Goal: Task Accomplishment & Management: Use online tool/utility

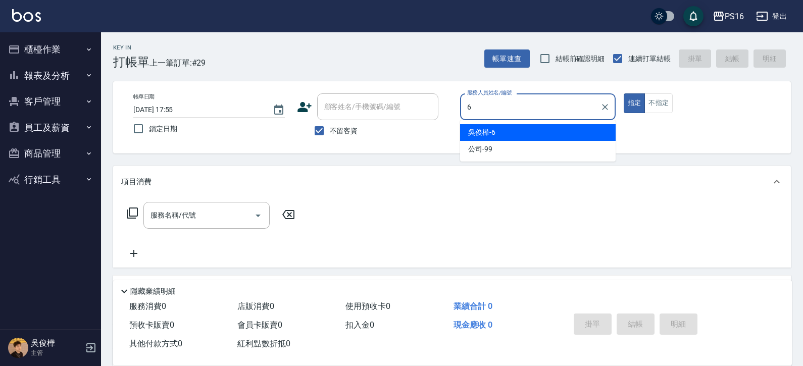
type input "吳俊樺-6"
type button "true"
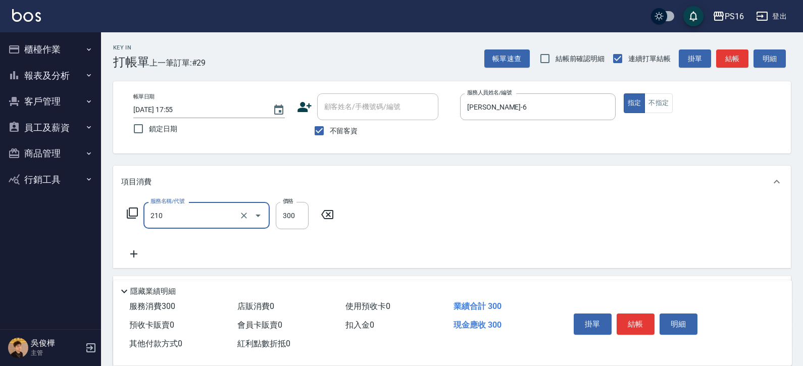
type input "歐娜洗髮精(210)"
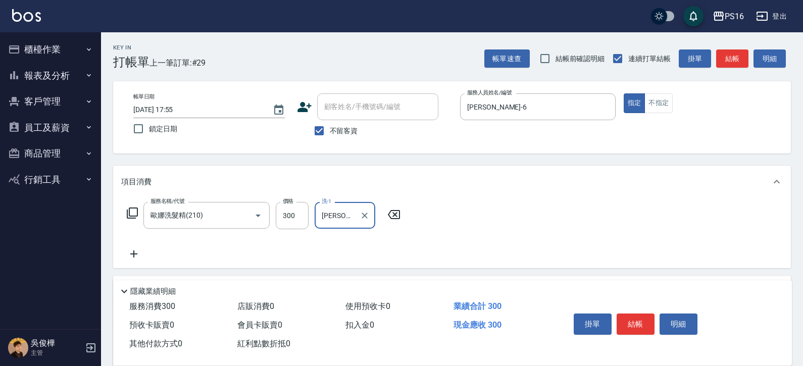
type input "林裕芳-21"
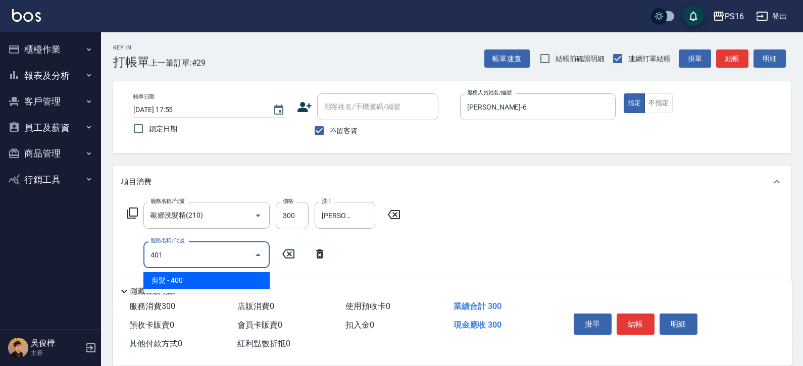
type input "剪髮(401)"
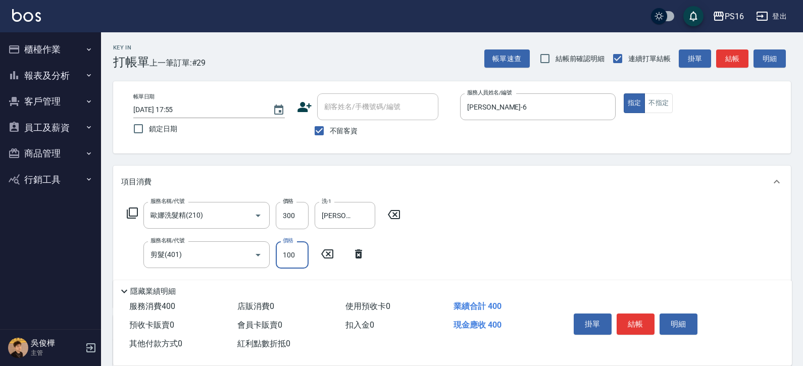
type input "100"
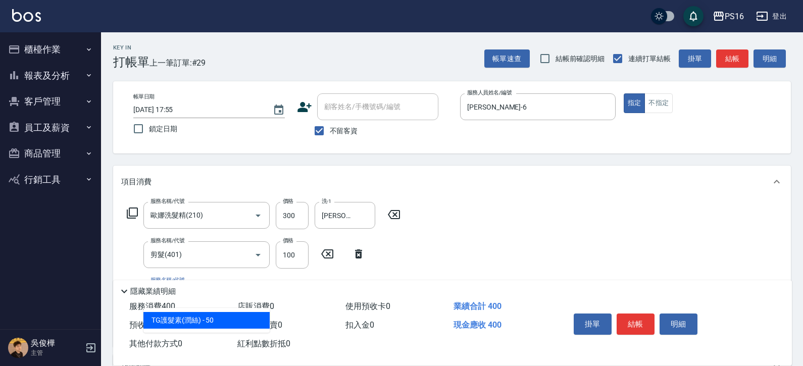
type input "TG護髮素(潤絲)(807)"
type input "55"
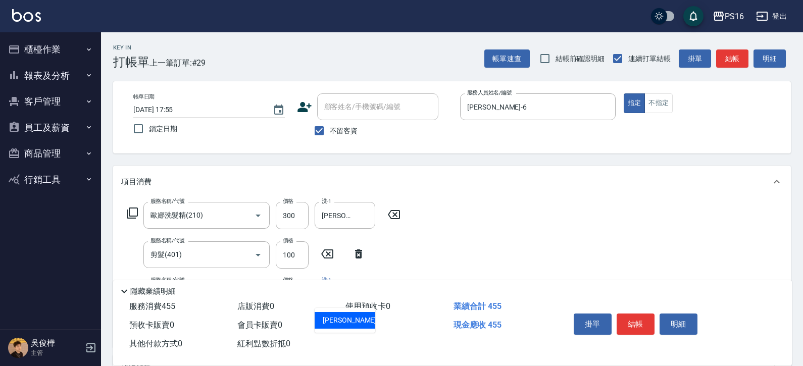
type input "林裕芳-21"
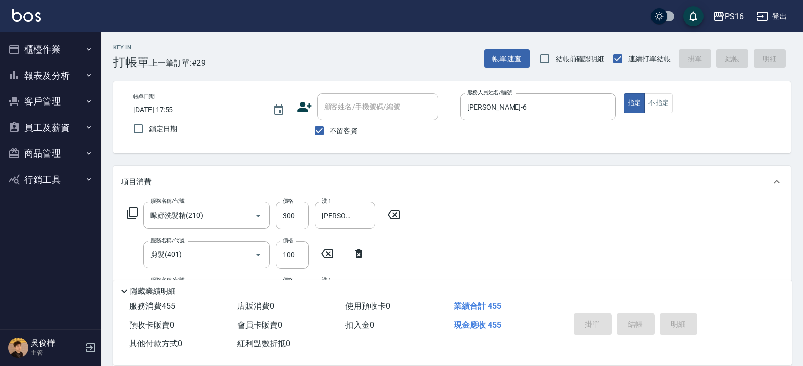
type input "2025/08/18 19:31"
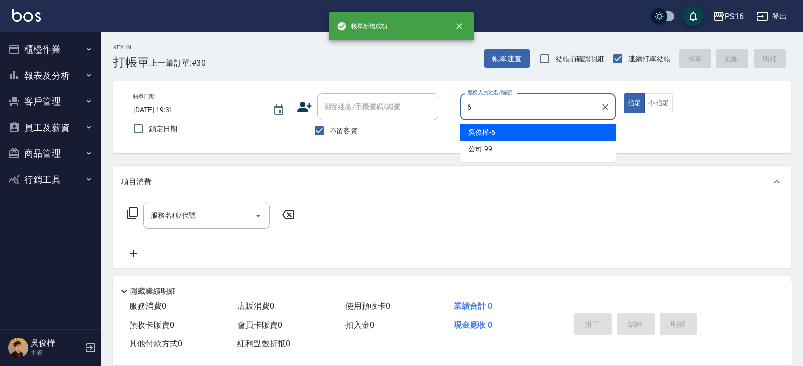
type input "吳俊樺-6"
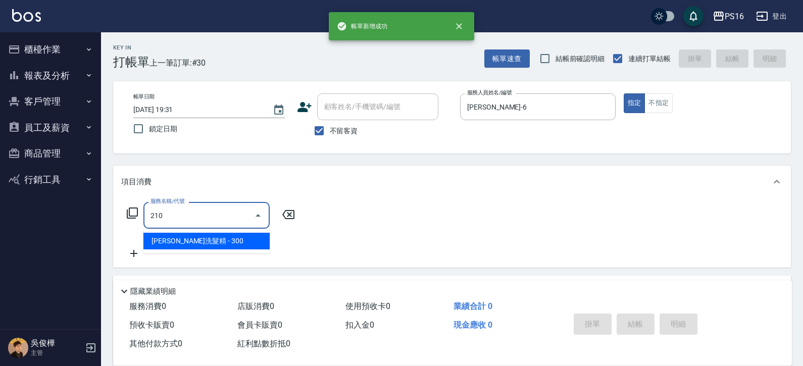
type input "歐娜洗髮精(210)"
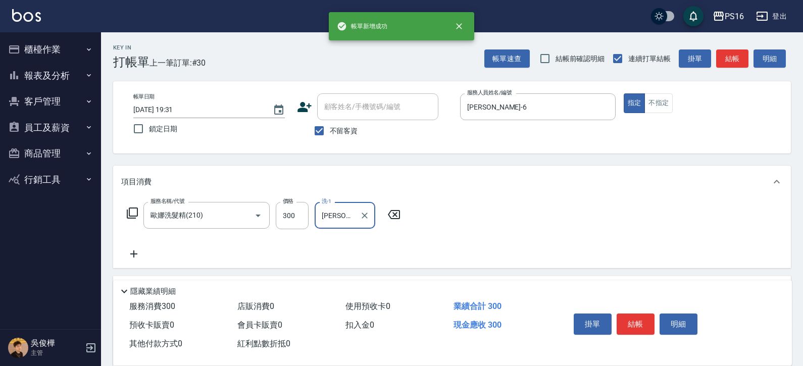
type input "簡伃伶-3"
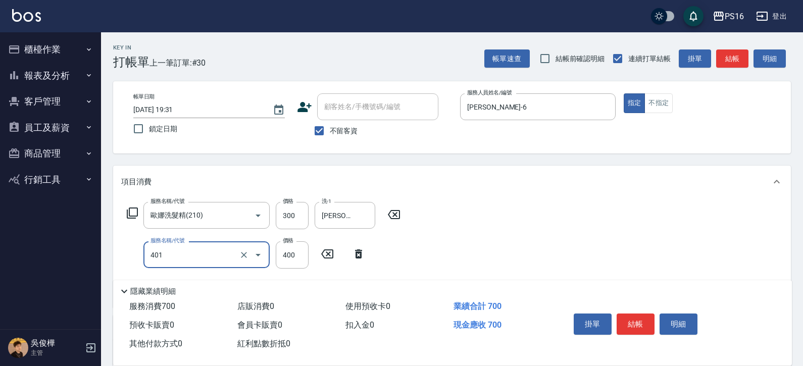
type input "剪髮(401)"
type input "350"
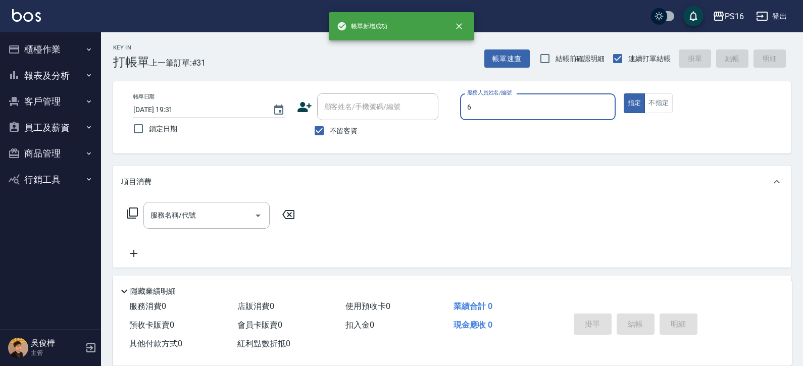
type input "吳俊樺-6"
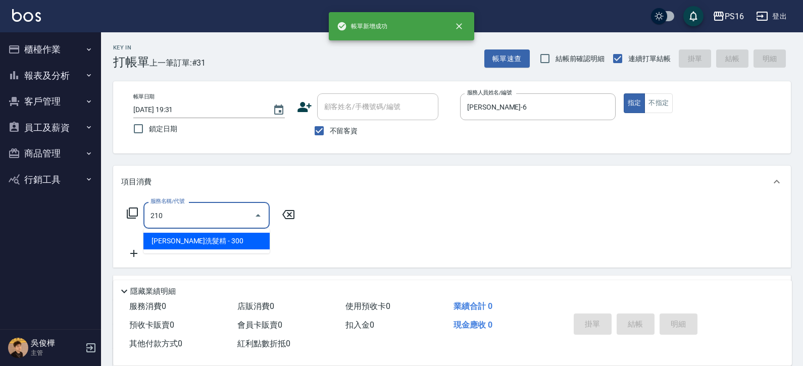
type input "歐娜洗髮精(210)"
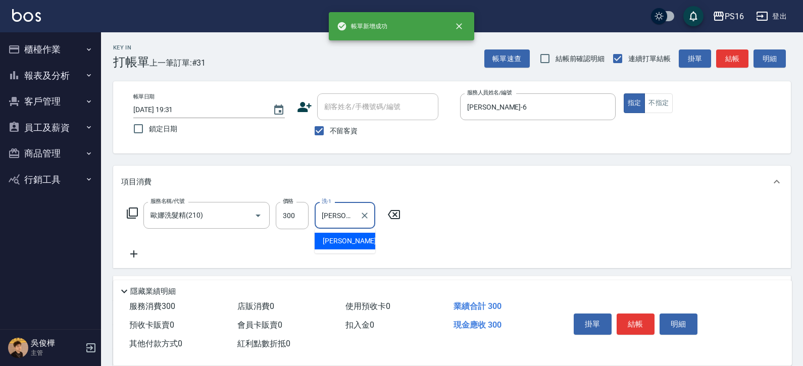
type input "程孜揚-24"
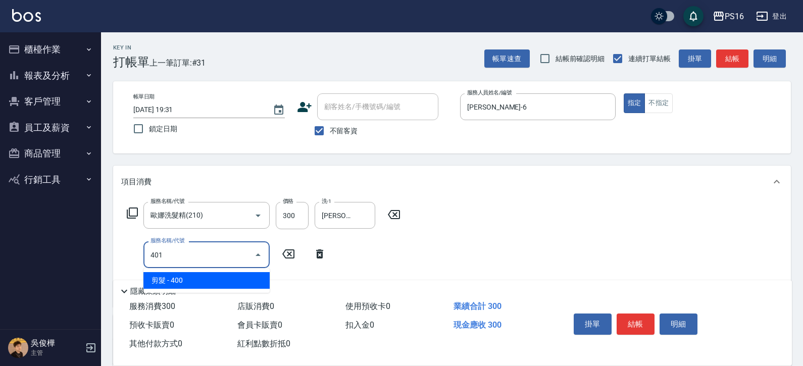
type input "剪髮(401)"
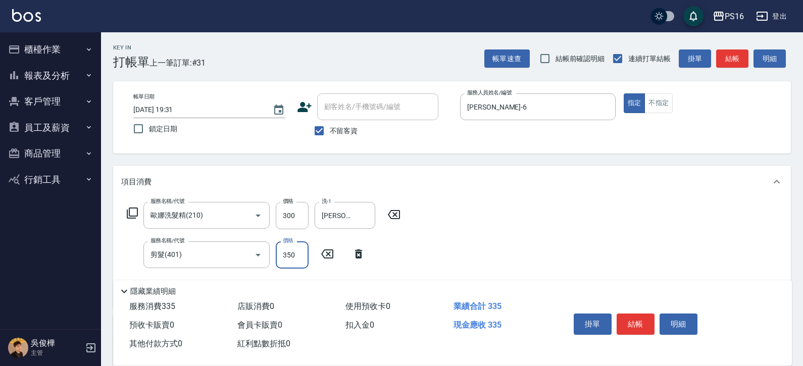
type input "350"
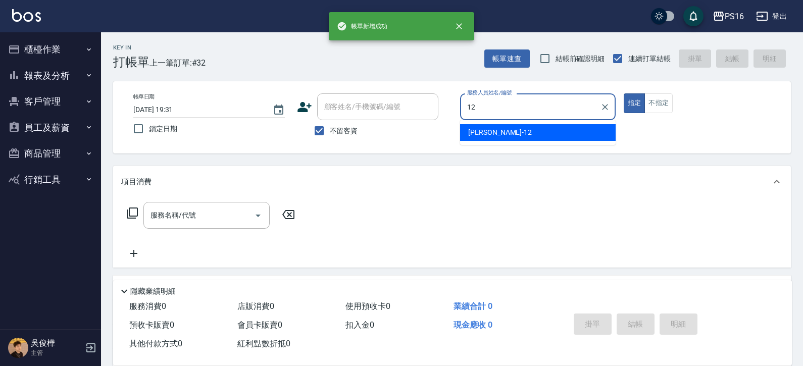
type input "林俞萱-12"
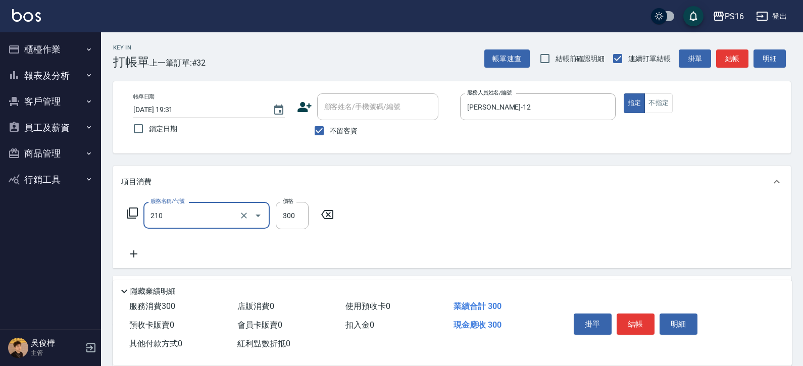
type input "歐娜洗髮精(210)"
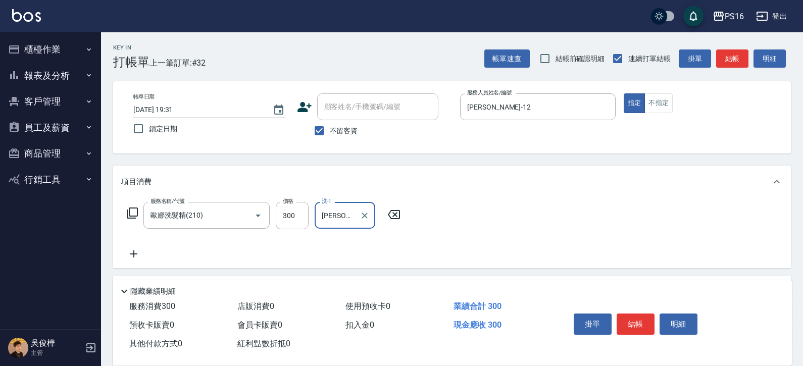
type input "黃姿庭-20"
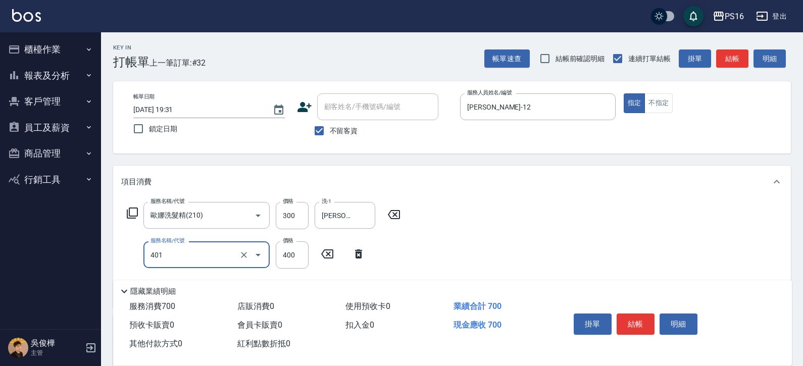
type input "剪髮(401)"
type input "200"
type input "染髮(501)"
type input "1500"
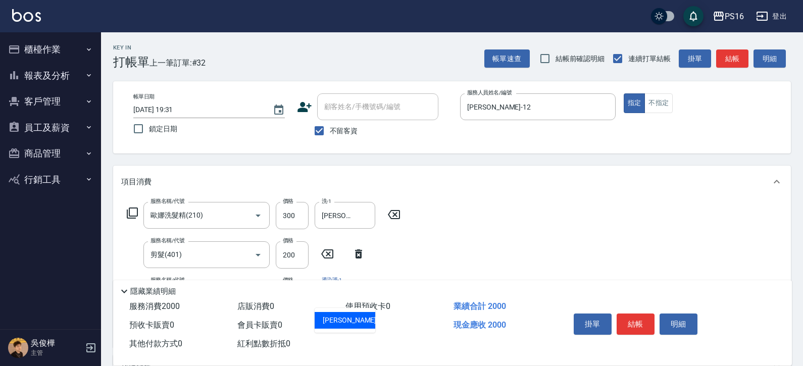
type input "林俞萱-12"
type input "染髮(501)"
type input "1500"
type input "黃姿庭-20"
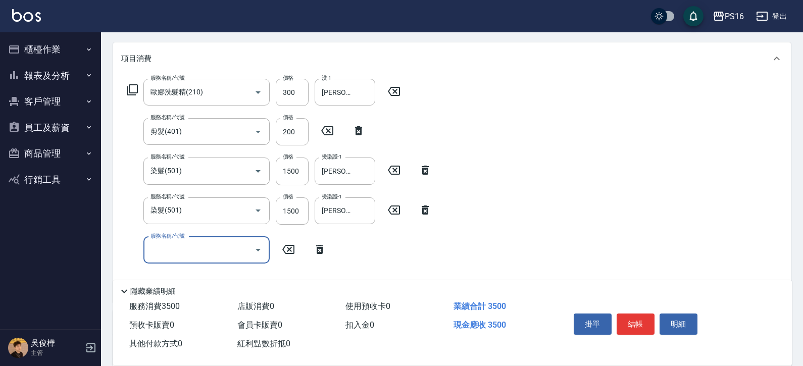
scroll to position [124, 0]
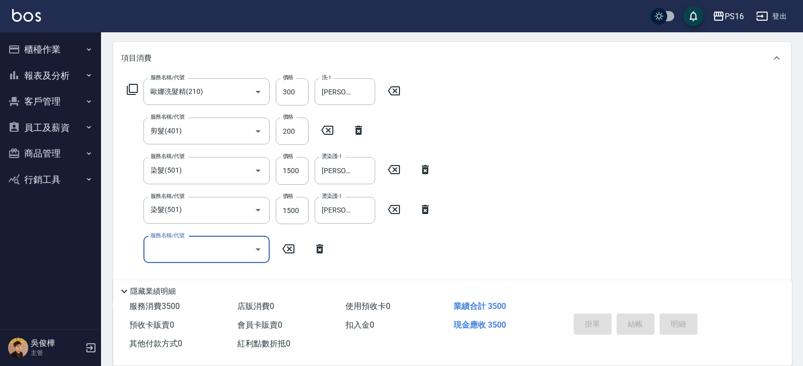
type input "2025/08/18 19:32"
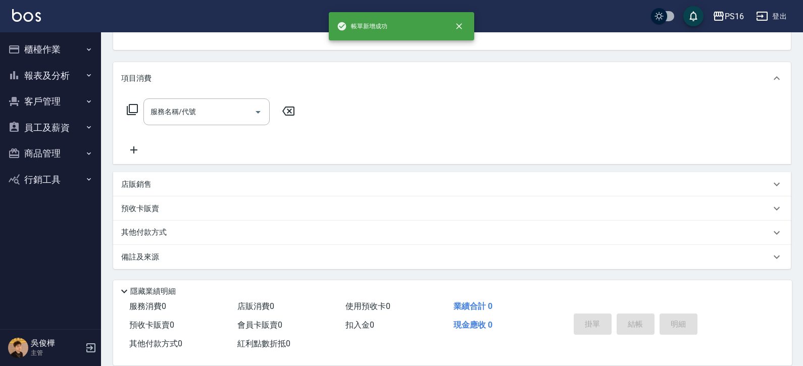
scroll to position [98, 0]
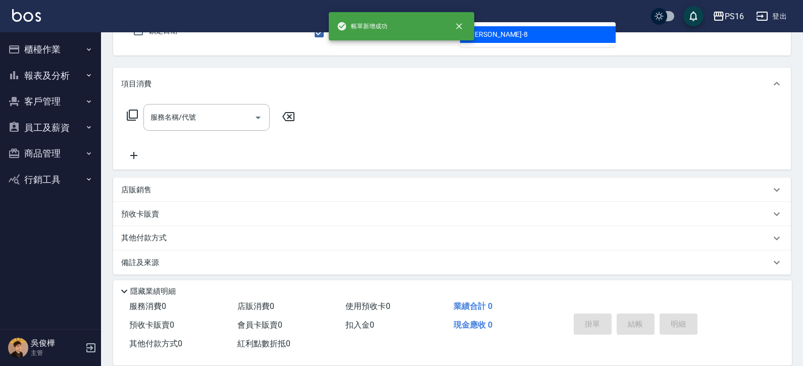
type input "簡君文-8"
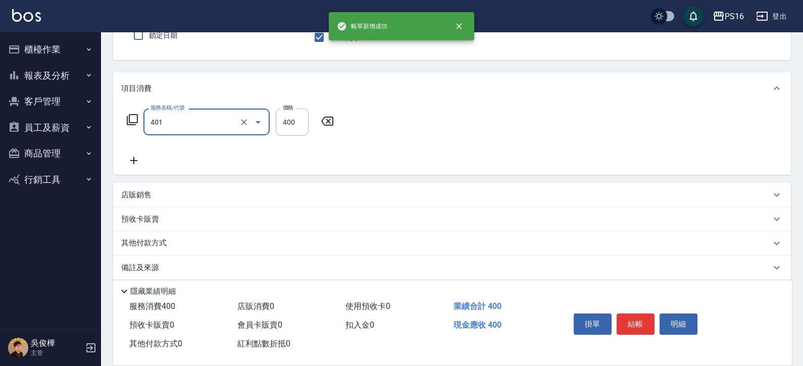
type input "剪髮(401)"
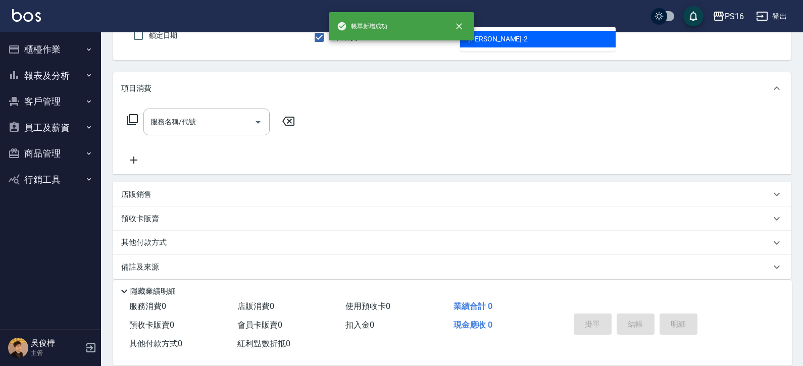
type input "張華涵-2"
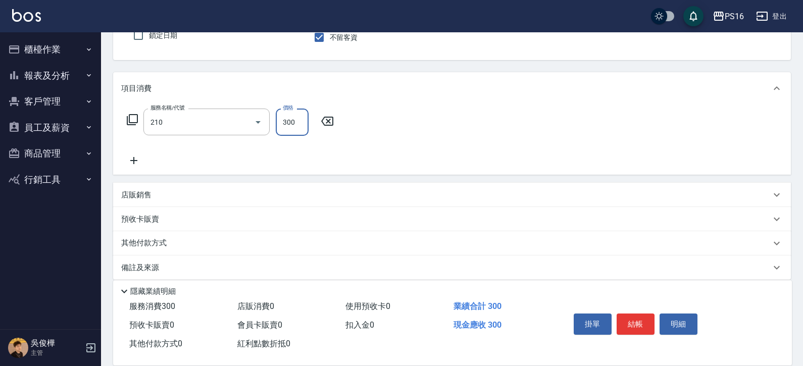
type input "歐娜洗髮精(210)"
type input "林裕芳-21"
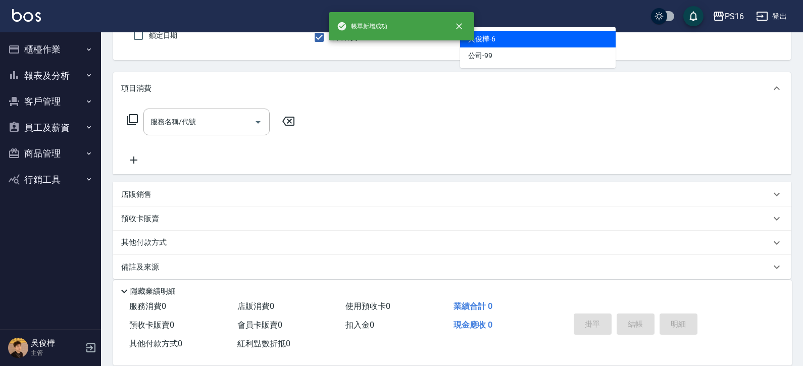
type input "吳俊樺-6"
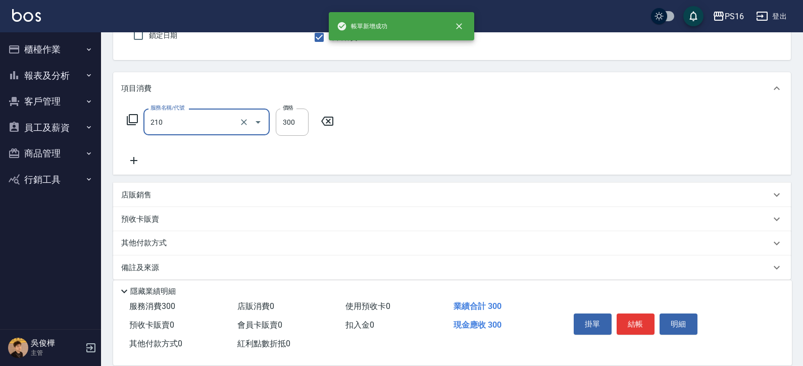
type input "歐娜洗髮精(210)"
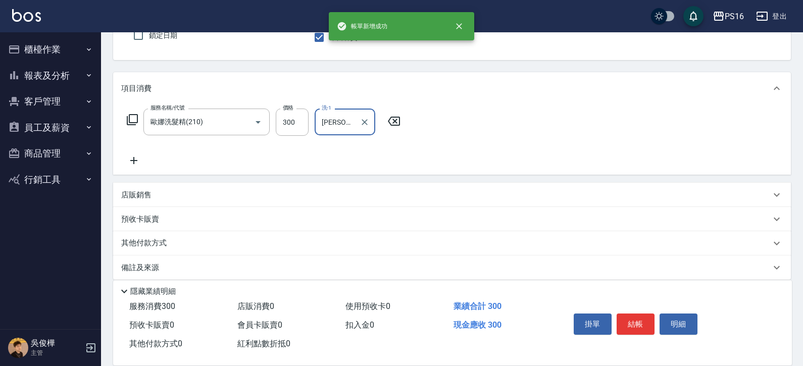
type input "簡伃伶-3"
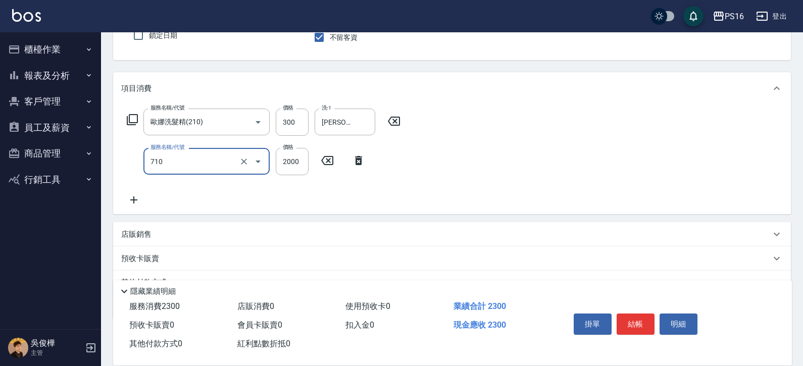
type input "髮善4段護髮2000(710)"
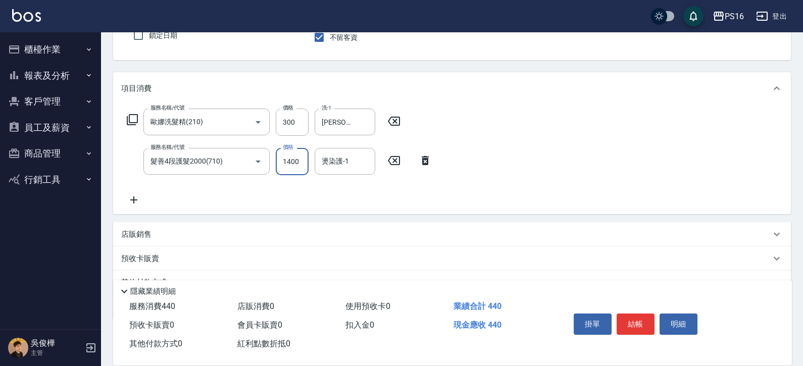
type input "1400"
type input "簡伃伶-3"
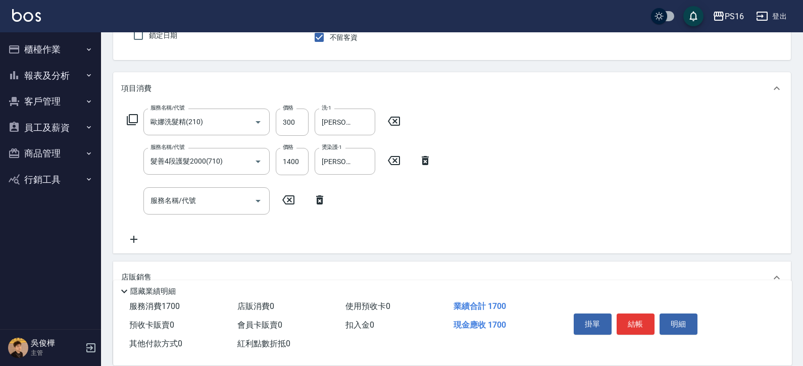
scroll to position [0, 0]
type input "簡伃伶-3"
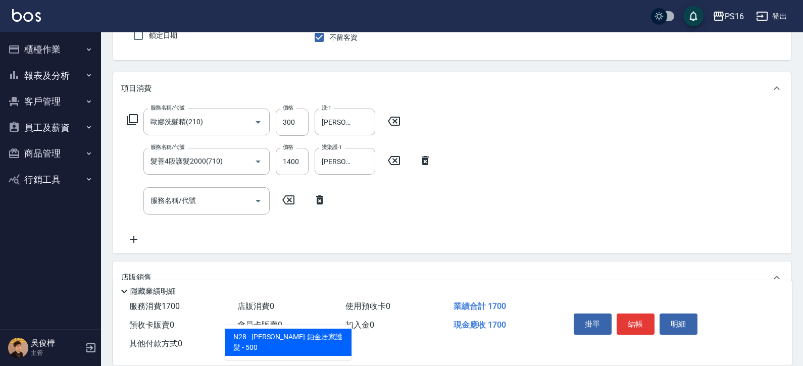
type input "娜普菈-鉑金居家護髮"
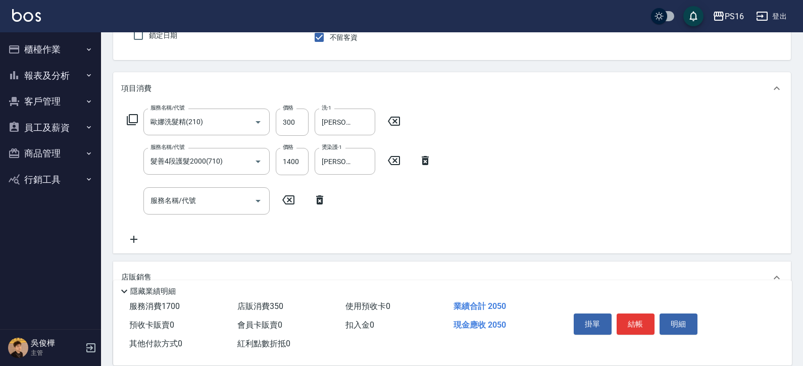
type input "350"
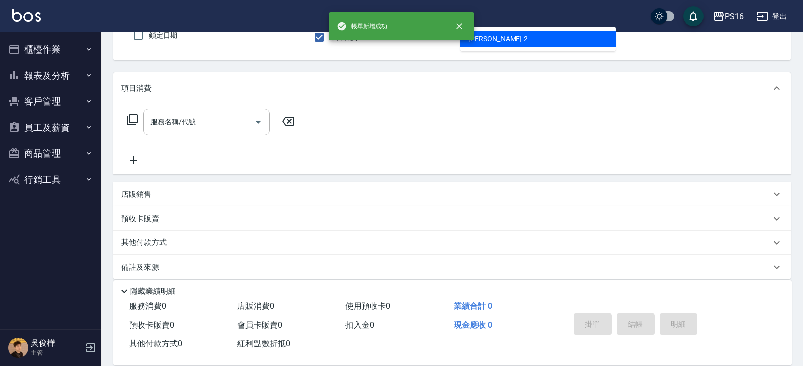
type input "張華涵-2"
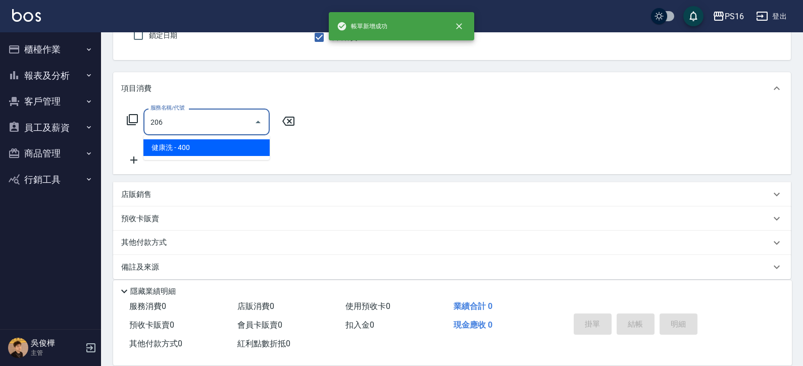
type input "健康洗(206)"
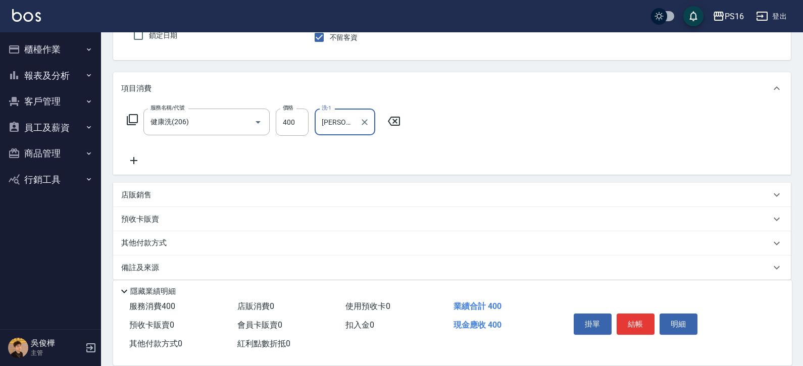
type input "程孜揚-24"
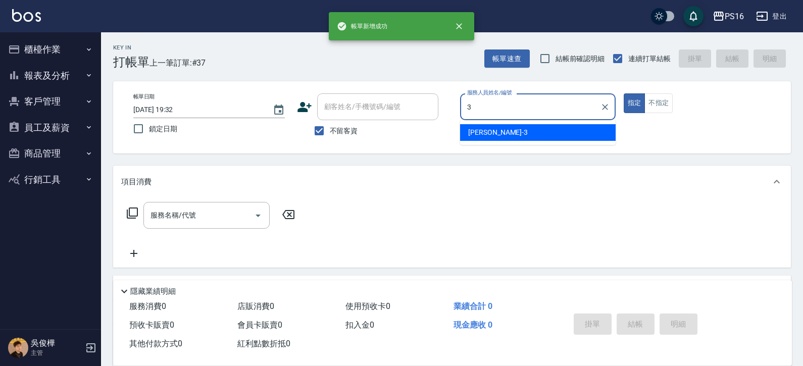
type input "簡伃伶-3"
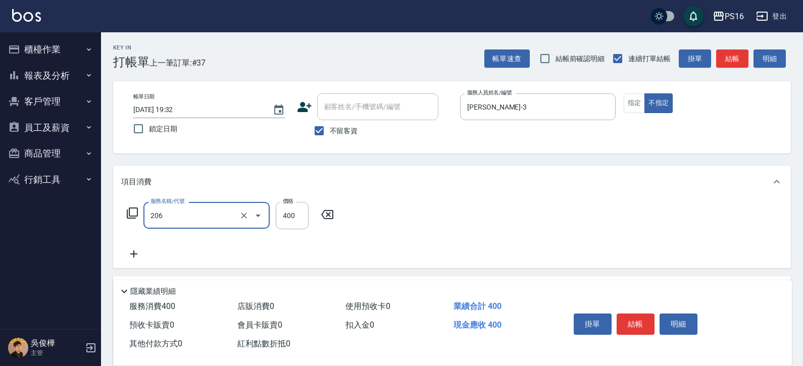
type input "健康洗(206)"
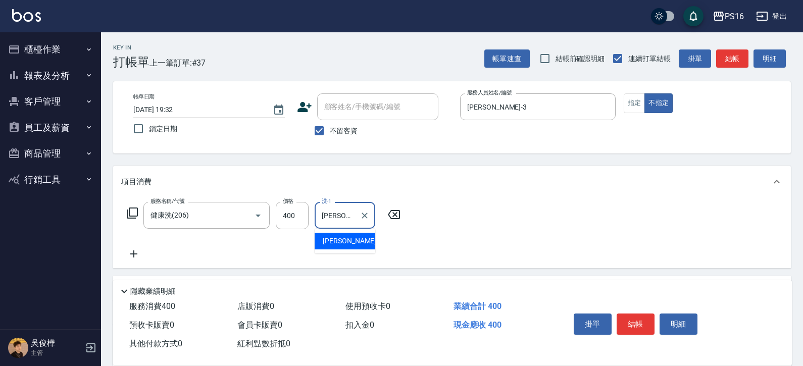
type input "黃姿庭-20"
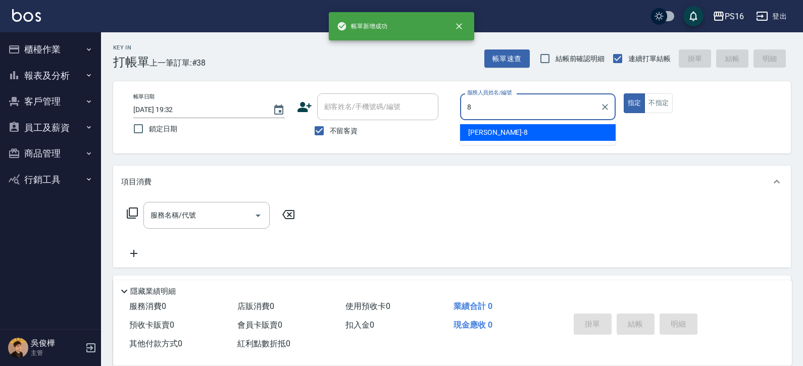
type input "簡君文-8"
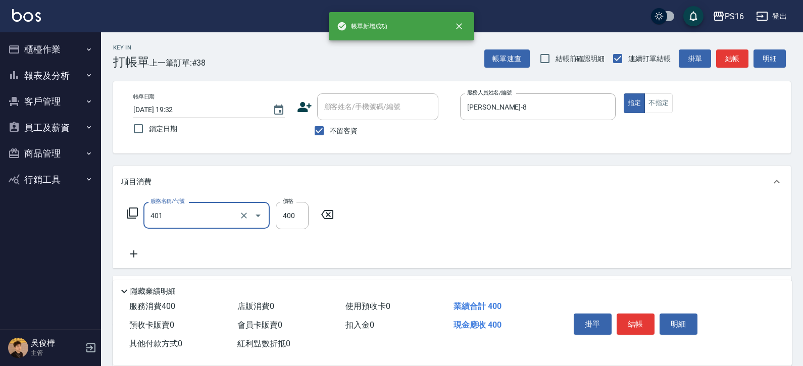
type input "剪髮(401)"
type input "300"
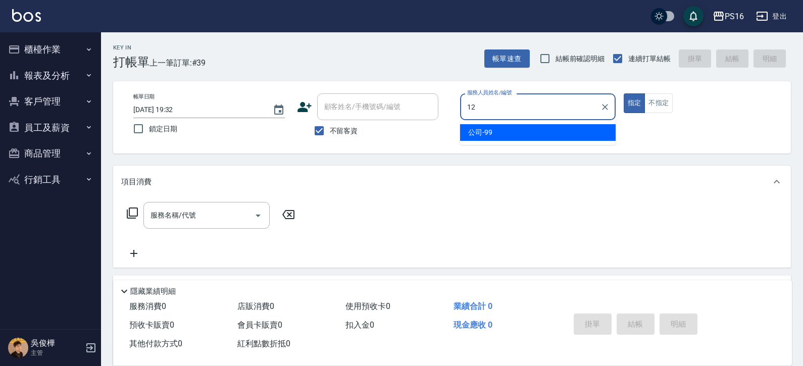
type input "林俞萱-12"
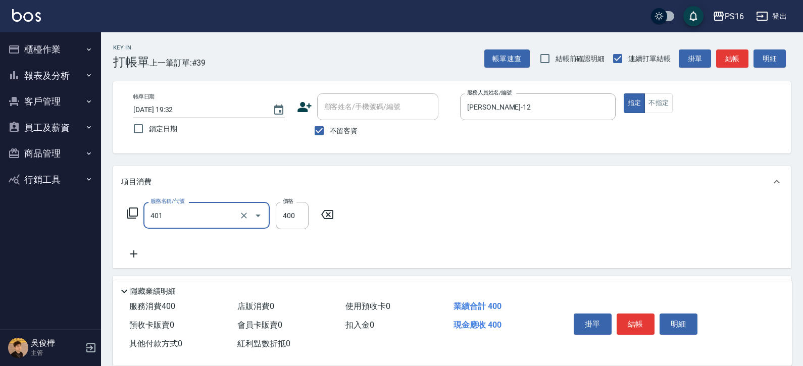
type input "剪髮(401)"
type input "300"
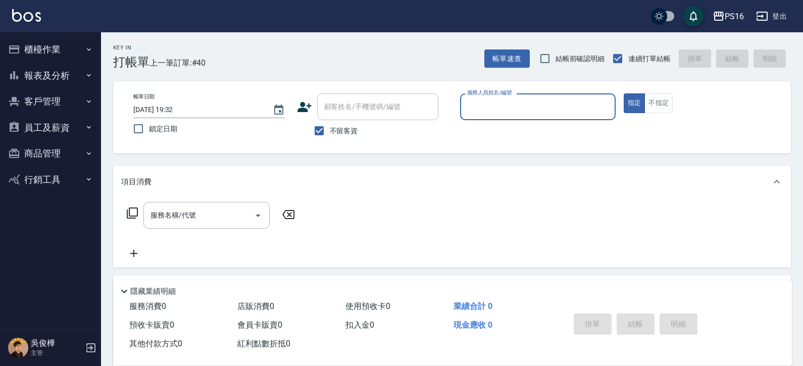
drag, startPoint x: 52, startPoint y: 52, endPoint x: 57, endPoint y: 47, distance: 6.4
click at [52, 52] on button "櫃檯作業" at bounding box center [50, 49] width 93 height 26
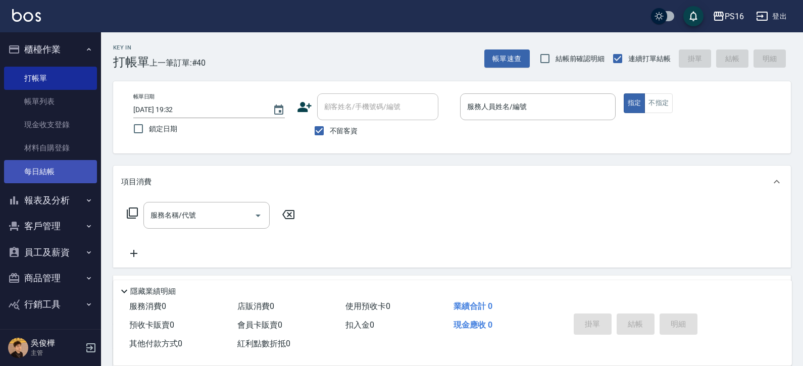
click at [56, 179] on link "每日結帳" at bounding box center [50, 171] width 93 height 23
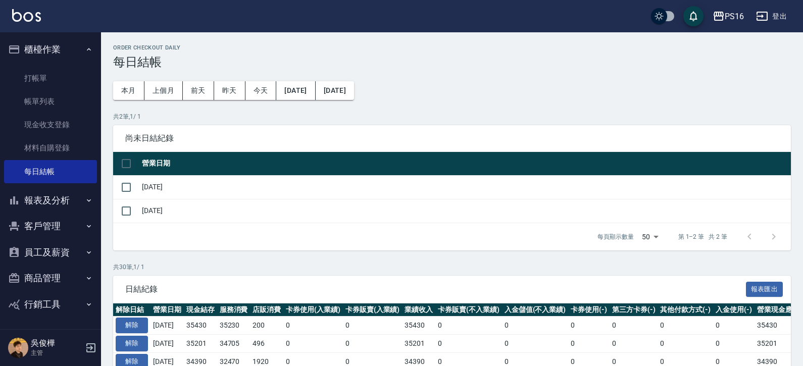
click at [132, 170] on input "checkbox" at bounding box center [126, 163] width 21 height 21
checkbox input "true"
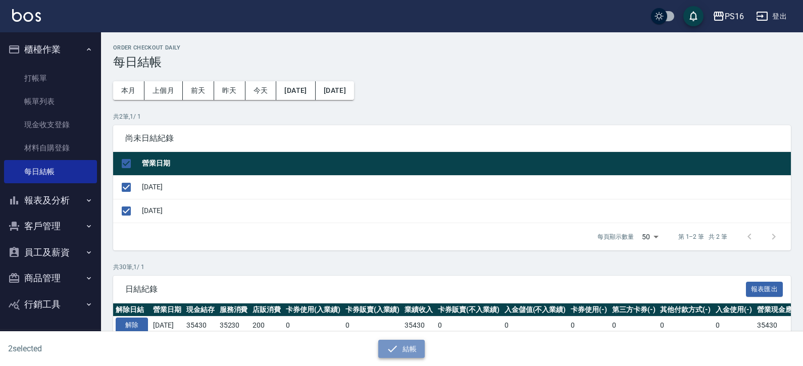
click at [398, 347] on icon "button" at bounding box center [392, 349] width 12 height 12
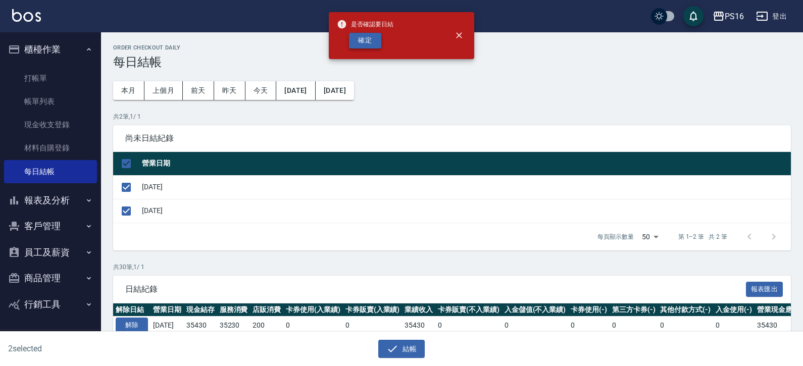
click at [372, 33] on button "確定" at bounding box center [365, 41] width 32 height 16
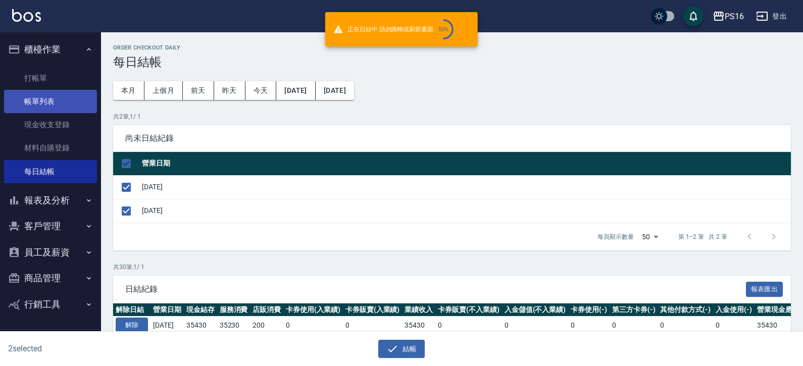
checkbox input "false"
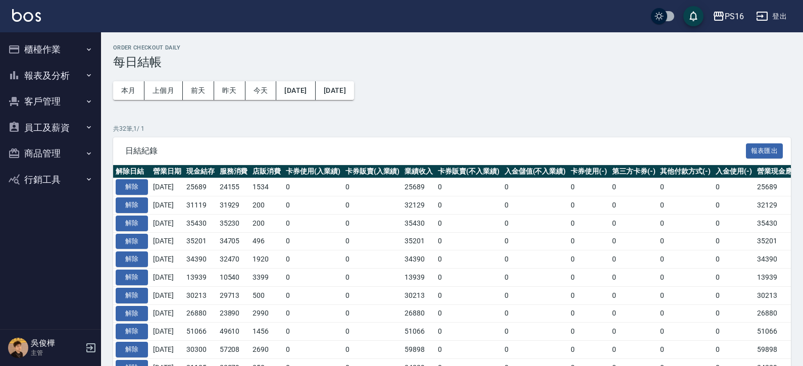
click at [70, 83] on button "報表及分析" at bounding box center [50, 76] width 93 height 26
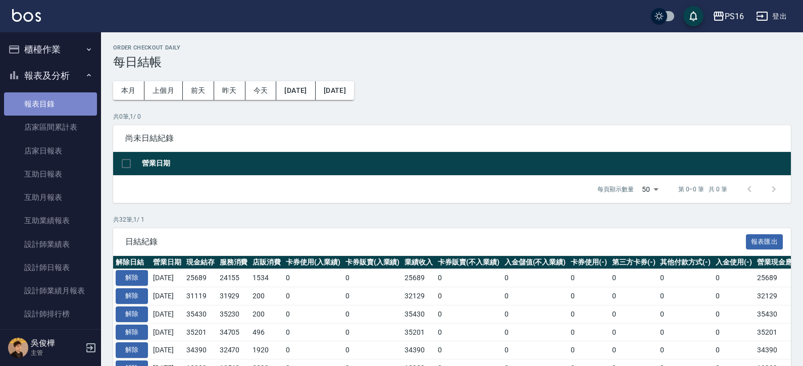
click at [71, 95] on link "報表目錄" at bounding box center [50, 103] width 93 height 23
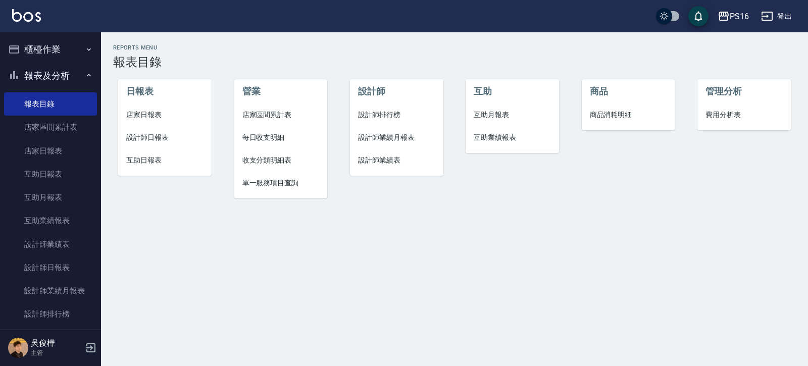
click at [156, 119] on span "店家日報表" at bounding box center [164, 115] width 77 height 11
click at [157, 134] on span "設計師日報表" at bounding box center [164, 137] width 77 height 11
click at [158, 163] on span "互助日報表" at bounding box center [164, 160] width 77 height 11
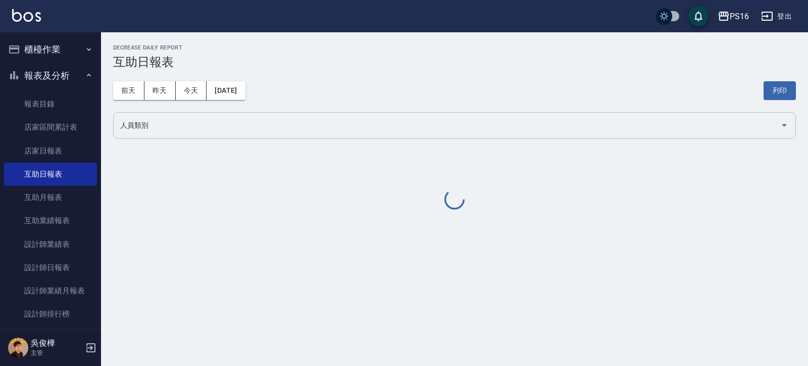
click at [168, 123] on input "人員類別" at bounding box center [447, 126] width 658 height 18
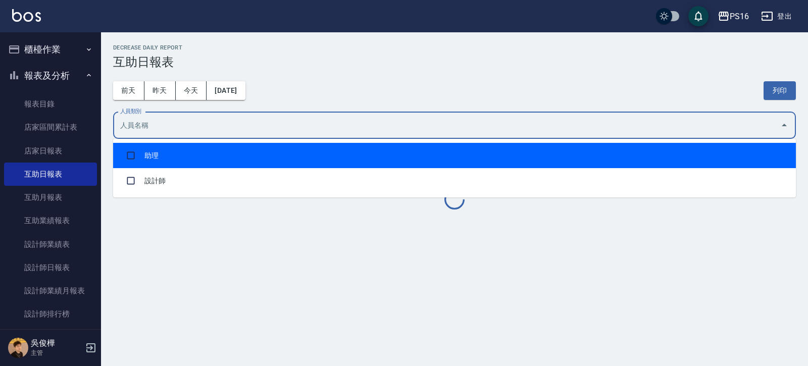
click at [174, 147] on li "助理" at bounding box center [454, 155] width 682 height 25
checkbox input "true"
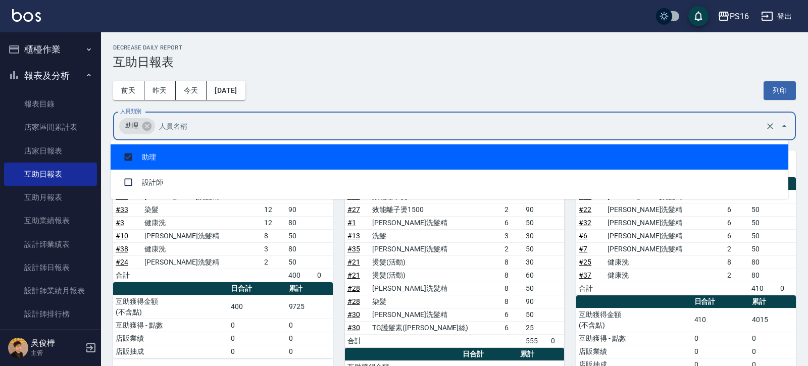
click at [418, 73] on div "前天 昨天 今天 2025/08/18 列印" at bounding box center [454, 90] width 682 height 43
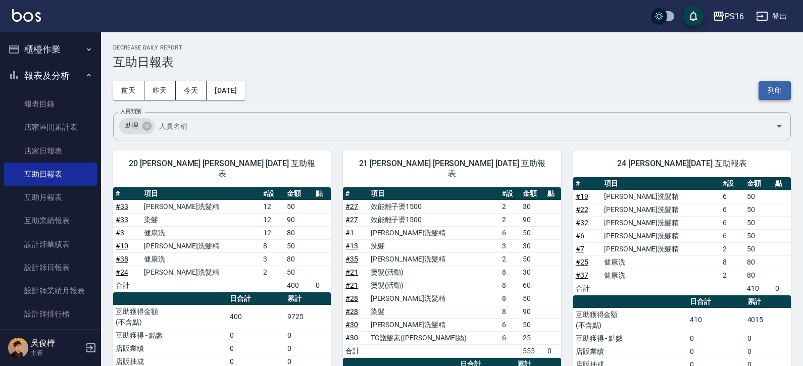
click at [763, 93] on button "列印" at bounding box center [774, 90] width 32 height 19
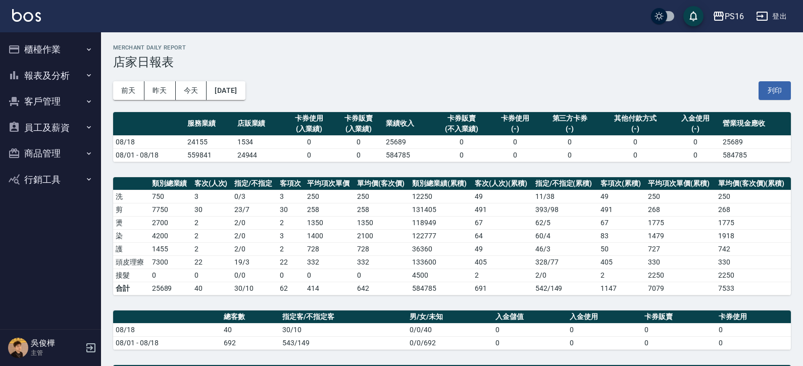
click at [796, 97] on div "PS16 [DATE] 店家日報表 列印時間： [DATE][PHONE_NUMBER]:36 Merchant Daily Report 店家日報表 [DA…" at bounding box center [452, 310] width 702 height 556
click at [782, 93] on button "列印" at bounding box center [774, 90] width 32 height 19
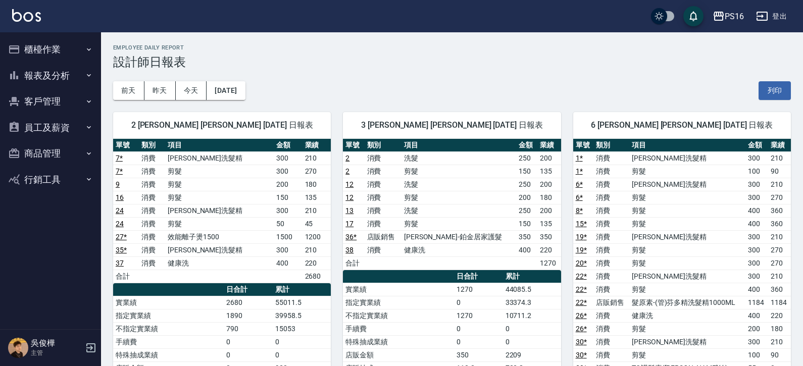
click at [767, 92] on button "列印" at bounding box center [774, 90] width 32 height 19
